Goal: Task Accomplishment & Management: Complete application form

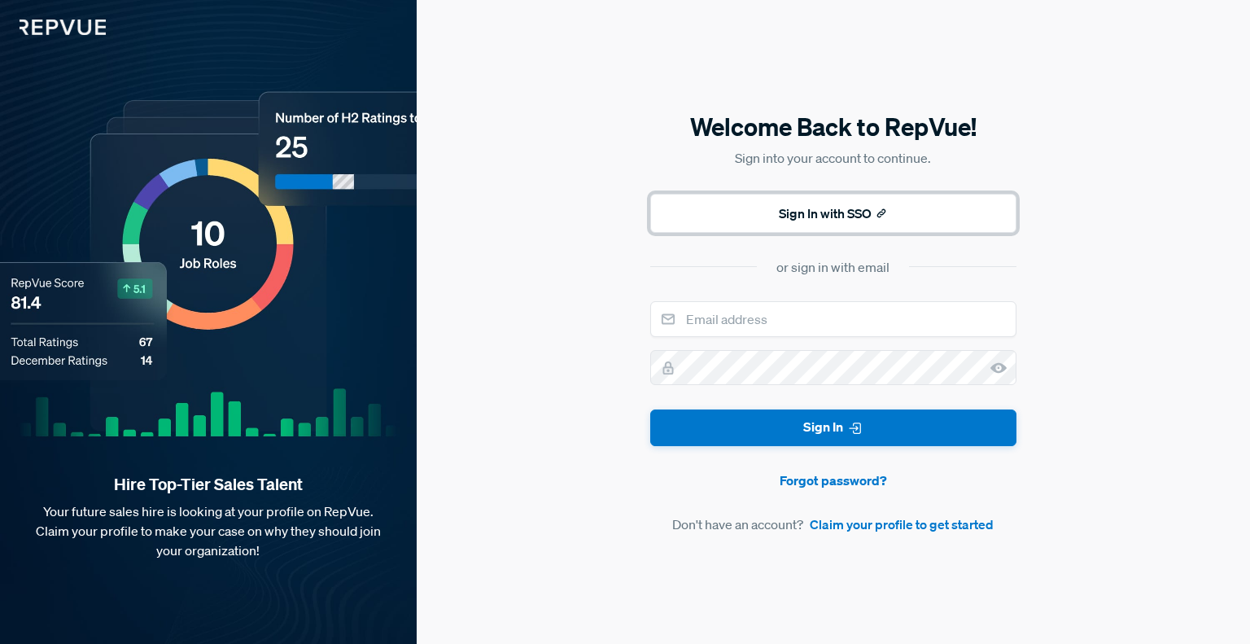
click at [772, 214] on button "Sign In with SSO" at bounding box center [833, 213] width 366 height 39
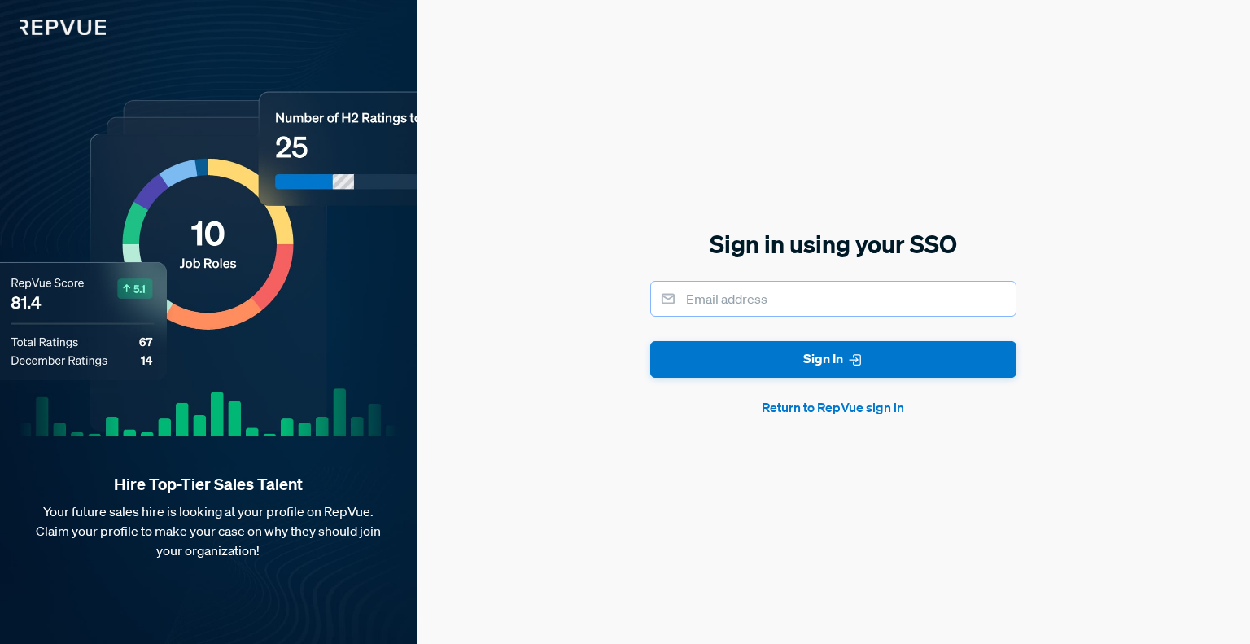
click at [787, 295] on input "email" at bounding box center [833, 299] width 366 height 36
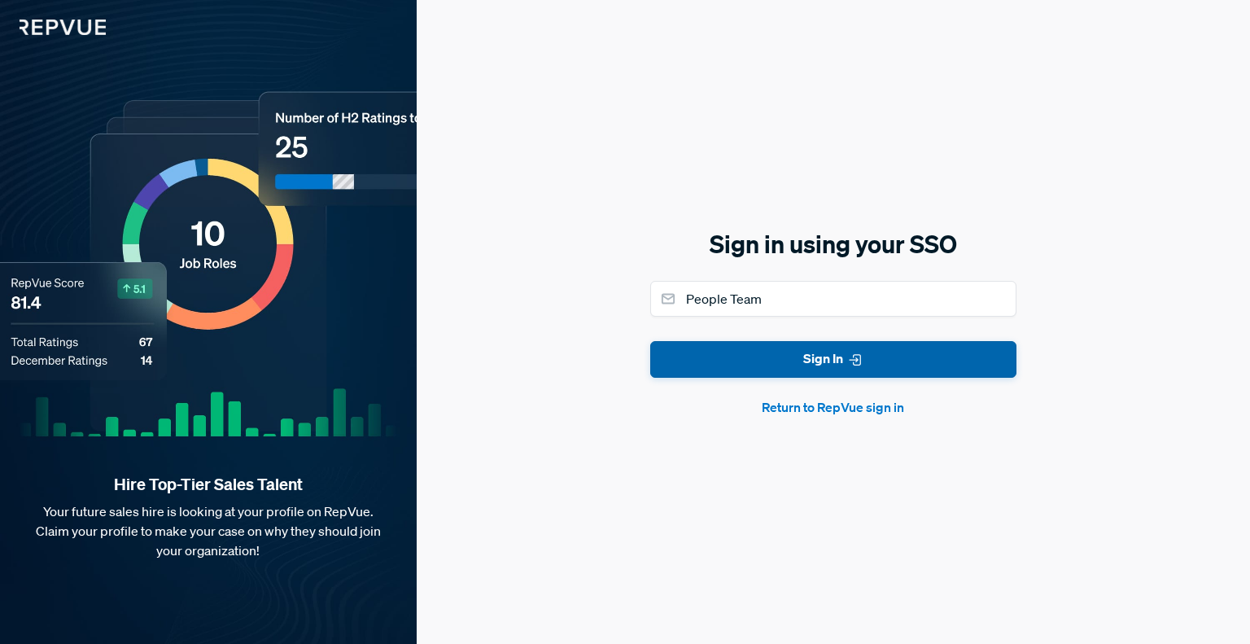
click at [737, 348] on button "Sign In" at bounding box center [833, 359] width 366 height 37
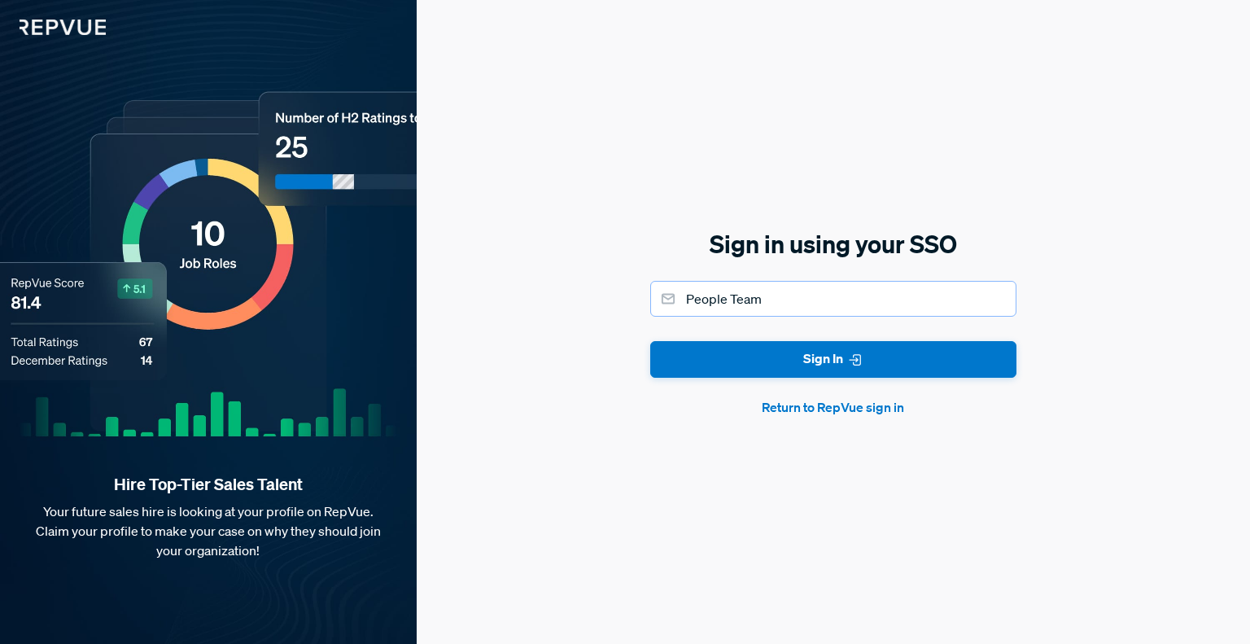
drag, startPoint x: 775, startPoint y: 295, endPoint x: 662, endPoint y: 286, distance: 112.7
click at [662, 286] on input "People Team" at bounding box center [833, 299] width 366 height 36
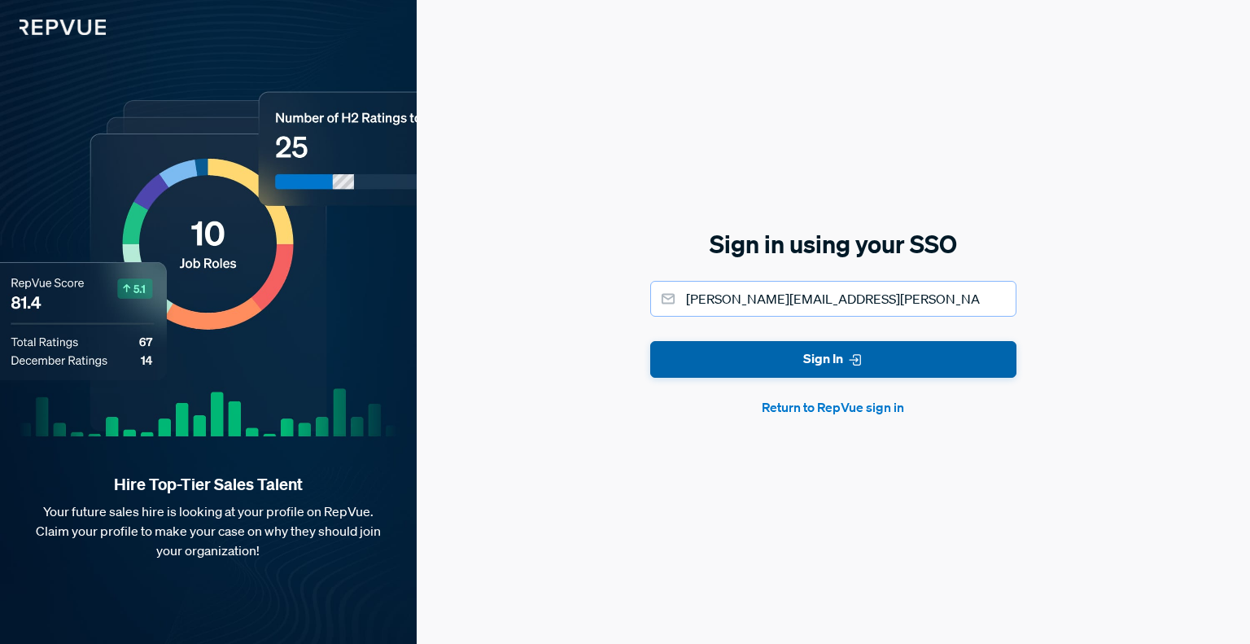
type input "[PERSON_NAME][EMAIL_ADDRESS][PERSON_NAME][DOMAIN_NAME]"
click at [795, 347] on button "Sign In" at bounding box center [833, 359] width 366 height 37
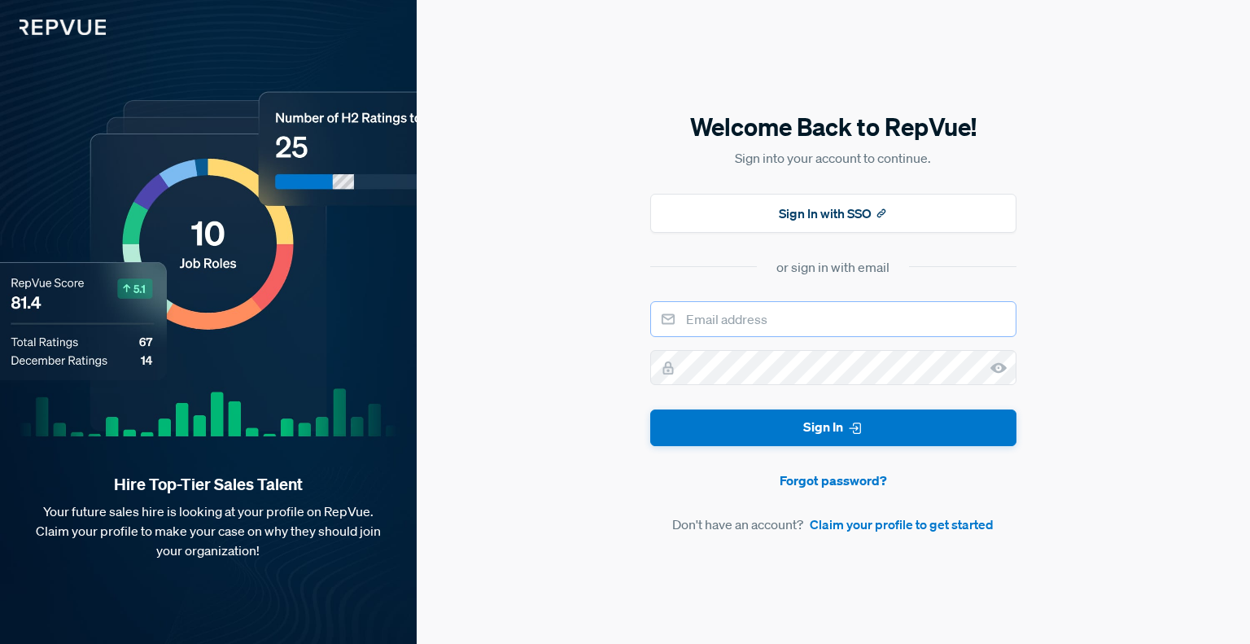
click at [843, 308] on input "email" at bounding box center [833, 319] width 366 height 36
type input "People Team"
click at [1001, 369] on use at bounding box center [998, 368] width 16 height 11
click at [993, 369] on icon at bounding box center [998, 368] width 16 height 16
click at [1002, 367] on use at bounding box center [998, 368] width 16 height 11
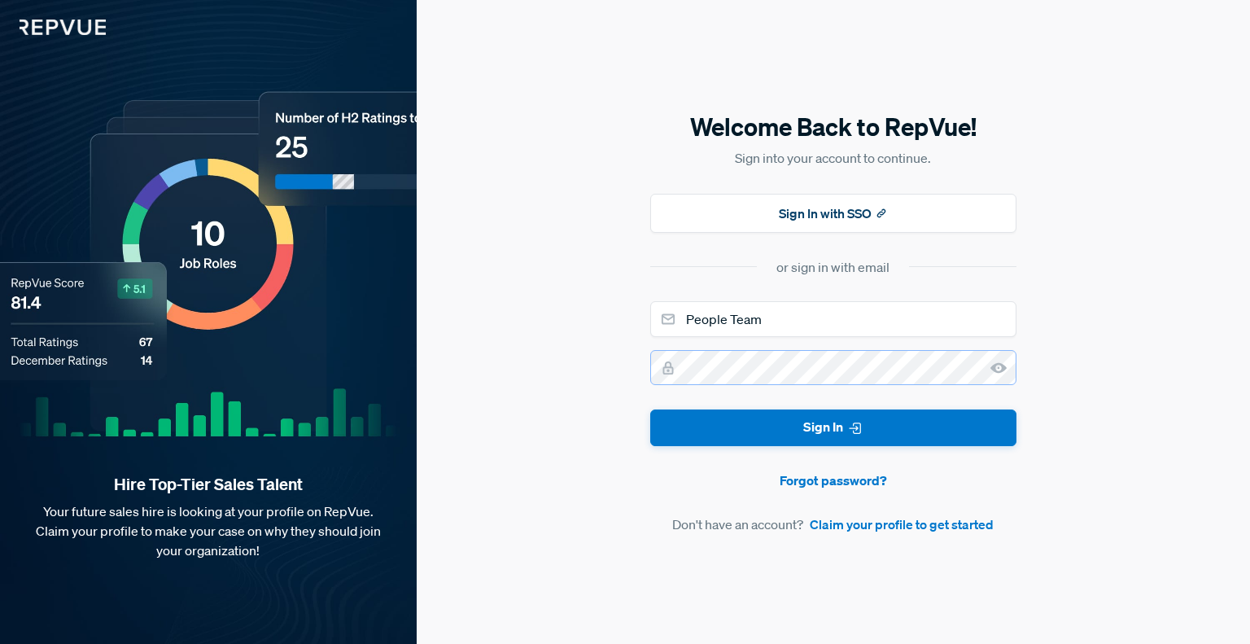
click at [627, 367] on div "Welcome Back to RepVue! Sign into your account to continue. Sign In with SSO or…" at bounding box center [833, 322] width 833 height 644
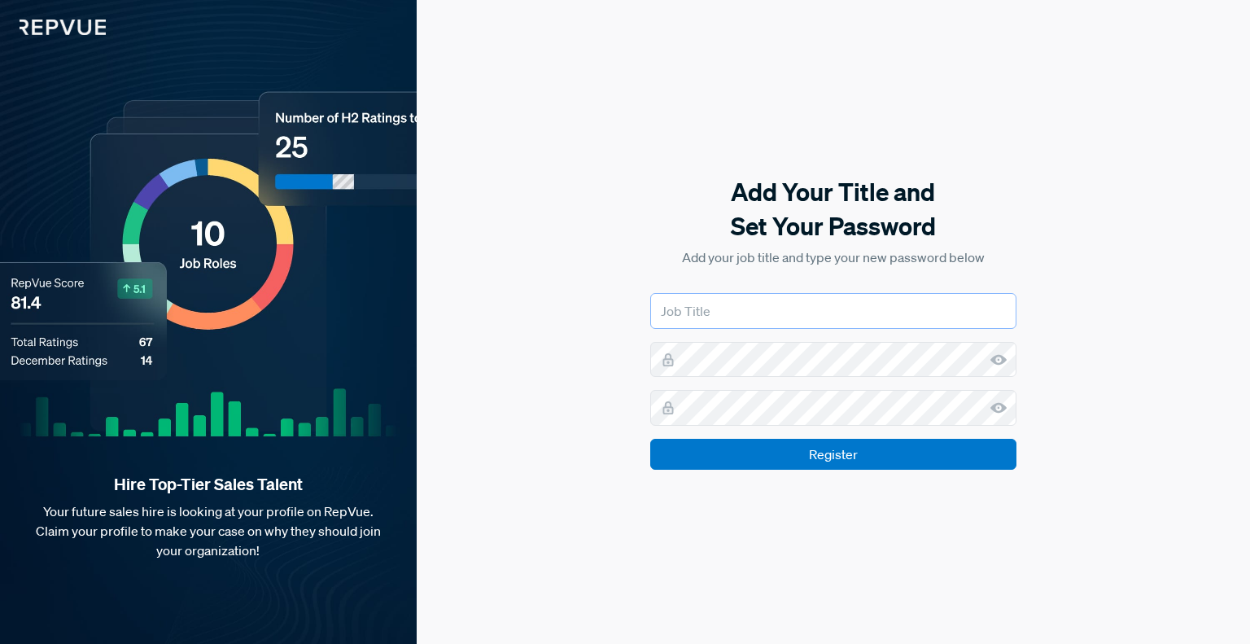
click at [759, 305] on input "text" at bounding box center [833, 311] width 366 height 36
type input "People Programs Staff"
click at [708, 313] on input "text" at bounding box center [833, 311] width 366 height 36
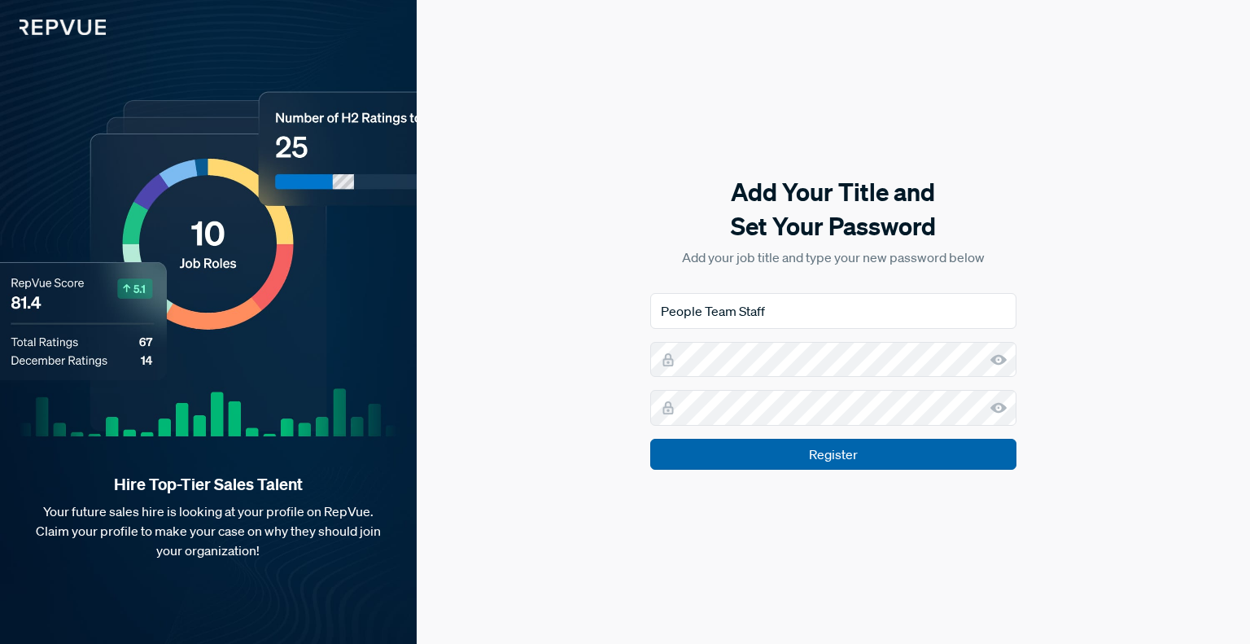
click at [977, 455] on input "Register" at bounding box center [833, 454] width 366 height 31
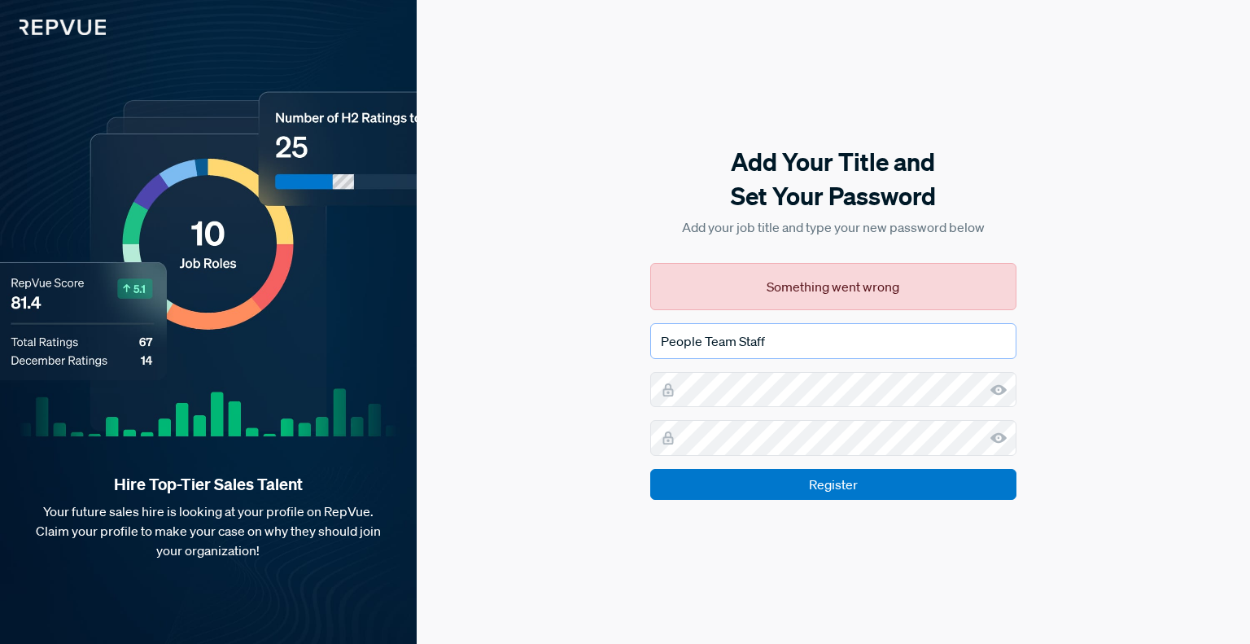
click at [817, 333] on input "People Team Staff" at bounding box center [833, 341] width 366 height 36
drag, startPoint x: 793, startPoint y: 339, endPoint x: 737, endPoint y: 337, distance: 55.4
click at [737, 337] on input "People Team Staff" at bounding box center [833, 341] width 366 height 36
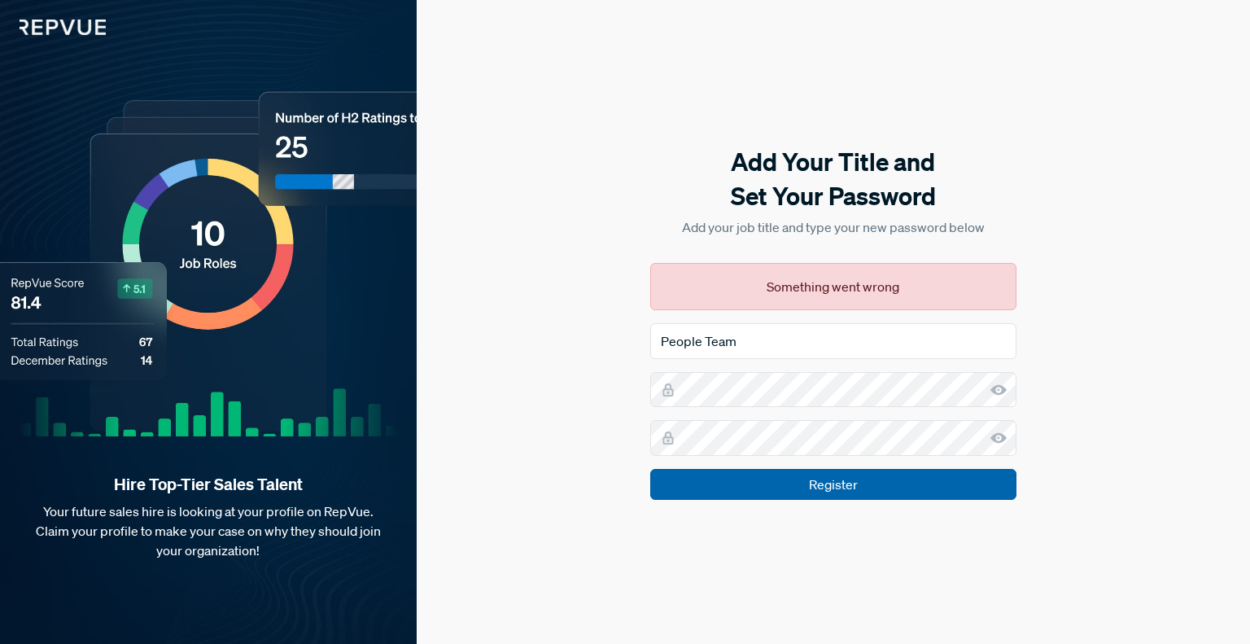
click at [862, 490] on input "Register" at bounding box center [833, 484] width 366 height 31
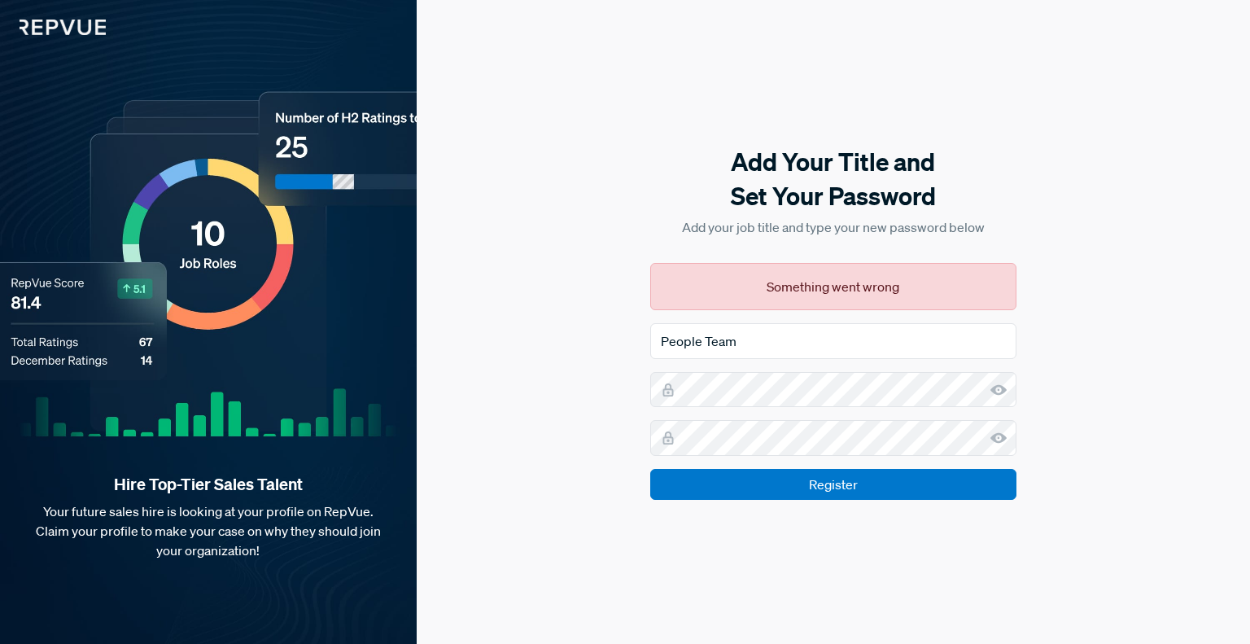
click at [779, 361] on form "People Team Register" at bounding box center [833, 411] width 366 height 177
click at [782, 349] on input "People Team" at bounding box center [833, 341] width 366 height 36
click at [793, 369] on form "People Team Register" at bounding box center [833, 411] width 366 height 177
click at [599, 384] on div "Add Your Title and Set Your Password Add your job title and type your new passw…" at bounding box center [833, 322] width 833 height 644
click at [604, 427] on div "Add Your Title and Set Your Password Add your job title and type your new passw…" at bounding box center [833, 322] width 833 height 644
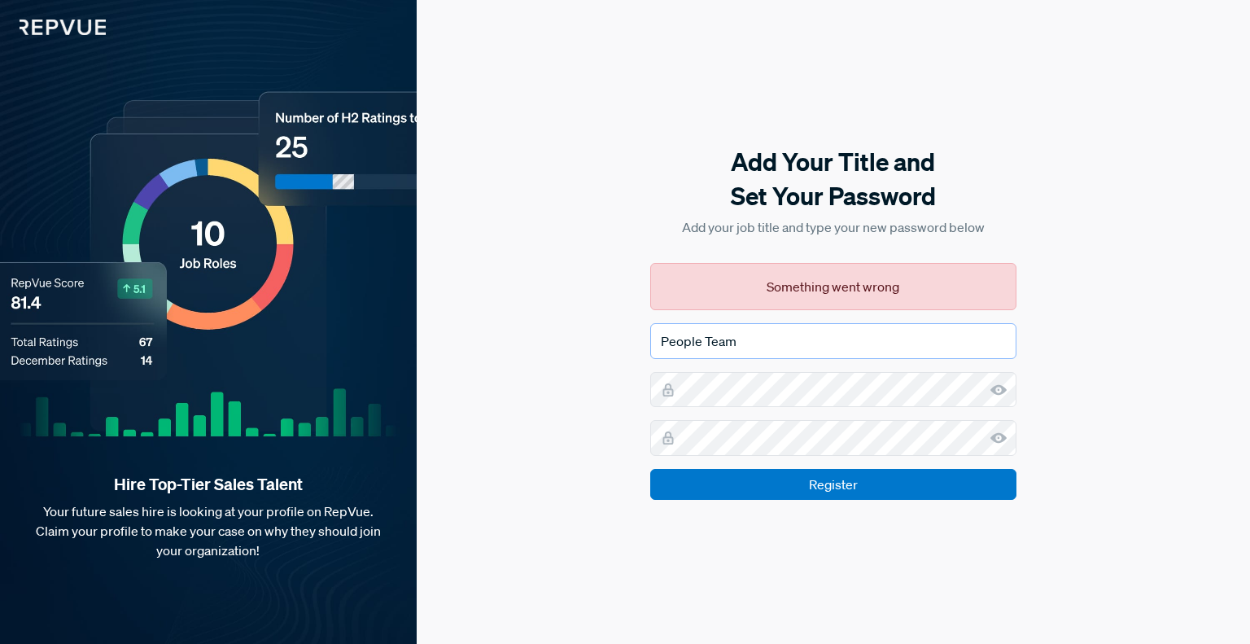
click at [816, 331] on input "People Team" at bounding box center [833, 341] width 366 height 36
click at [706, 480] on input "Register" at bounding box center [833, 484] width 366 height 31
click at [757, 348] on input "People" at bounding box center [833, 341] width 366 height 36
drag, startPoint x: 704, startPoint y: 354, endPoint x: 565, endPoint y: 341, distance: 139.8
click at [570, 347] on div "Add Your Title and Set Your Password Add your job title and type your new passw…" at bounding box center [833, 322] width 833 height 644
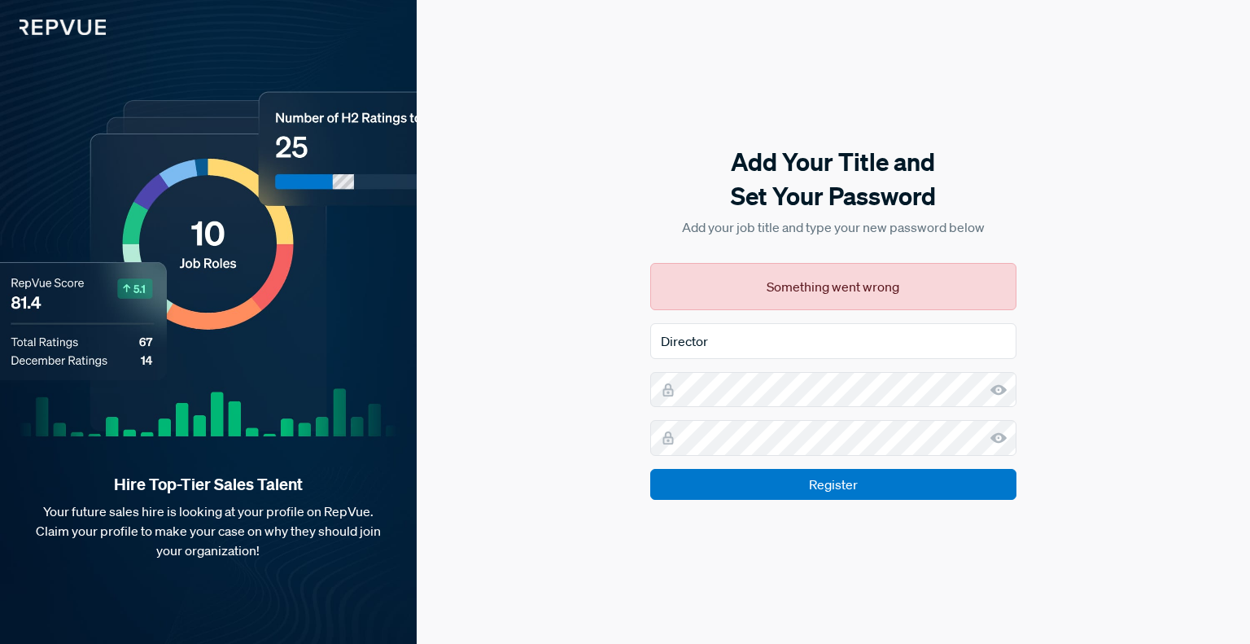
click at [650, 469] on input "Register" at bounding box center [833, 484] width 366 height 31
drag, startPoint x: 721, startPoint y: 333, endPoint x: 473, endPoint y: 332, distance: 248.2
click at [473, 332] on div "Add Your Title and Set Your Password Add your job title and type your new passw…" at bounding box center [833, 322] width 833 height 644
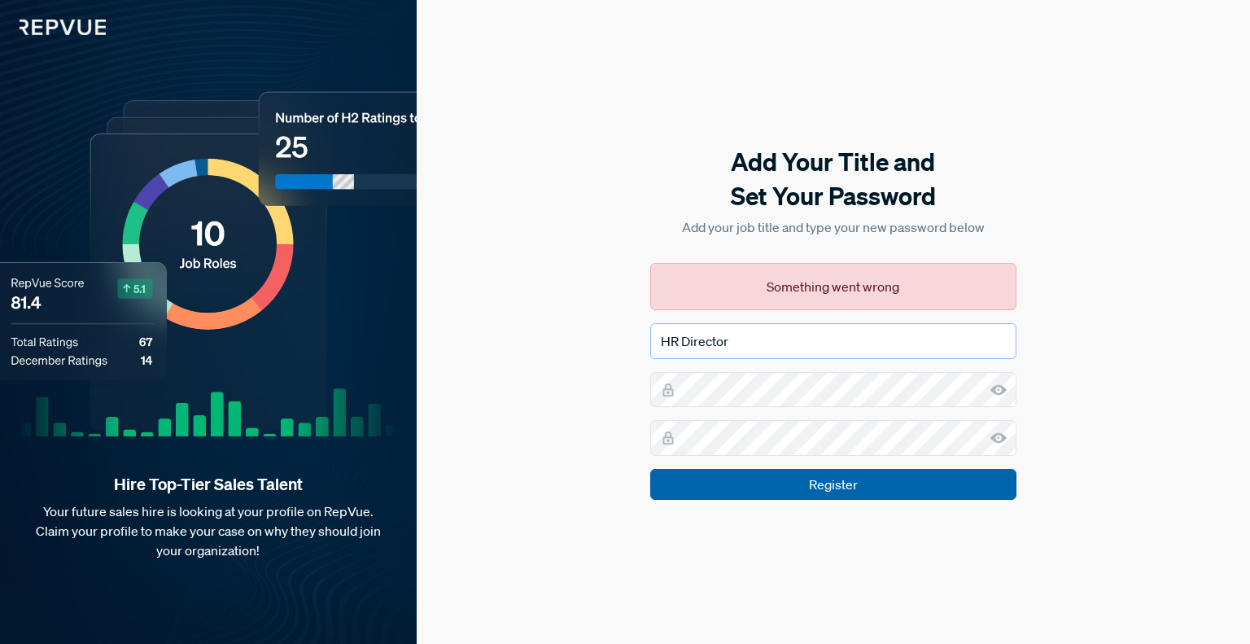
type input "HR Director"
click at [822, 486] on input "Register" at bounding box center [833, 484] width 366 height 31
